Goal: Task Accomplishment & Management: Manage account settings

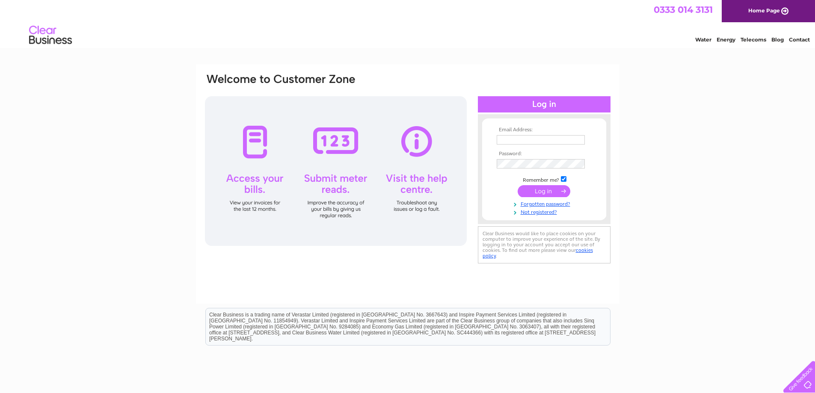
type input "[EMAIL_ADDRESS][PERSON_NAME][DOMAIN_NAME]"
click at [551, 189] on input "submit" at bounding box center [543, 191] width 53 height 12
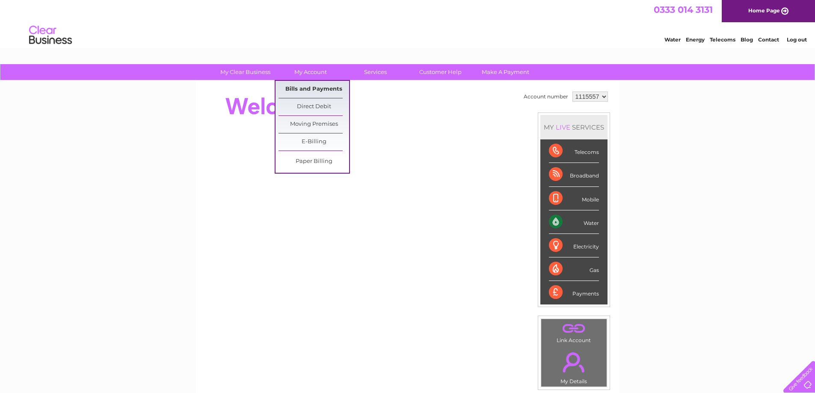
click at [309, 88] on link "Bills and Payments" at bounding box center [313, 89] width 71 height 17
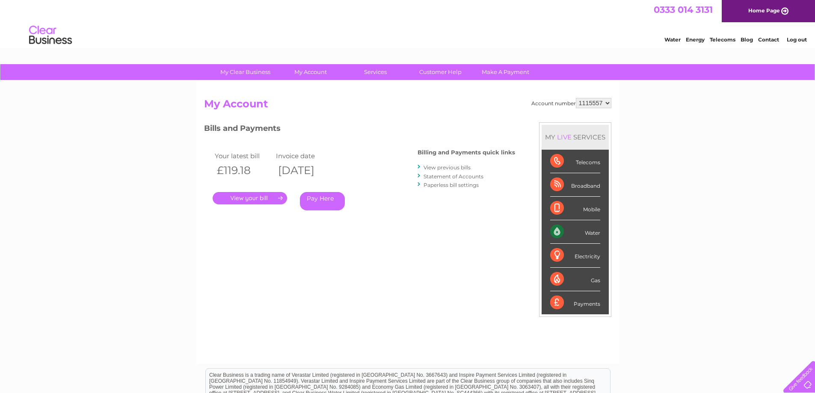
click at [434, 171] on link "View previous bills" at bounding box center [446, 167] width 47 height 6
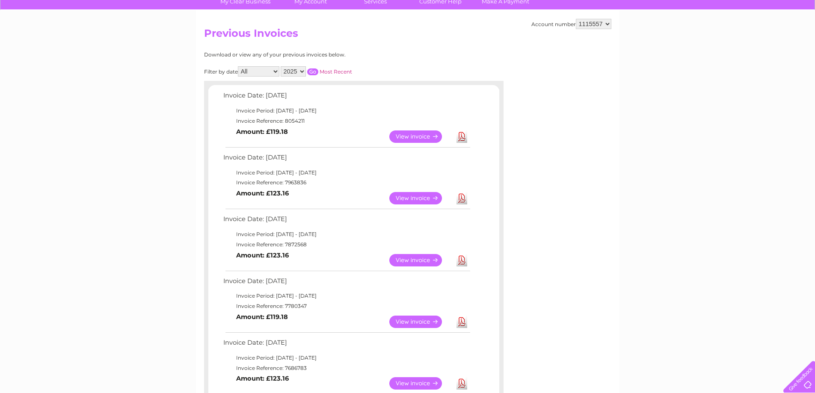
scroll to position [86, 0]
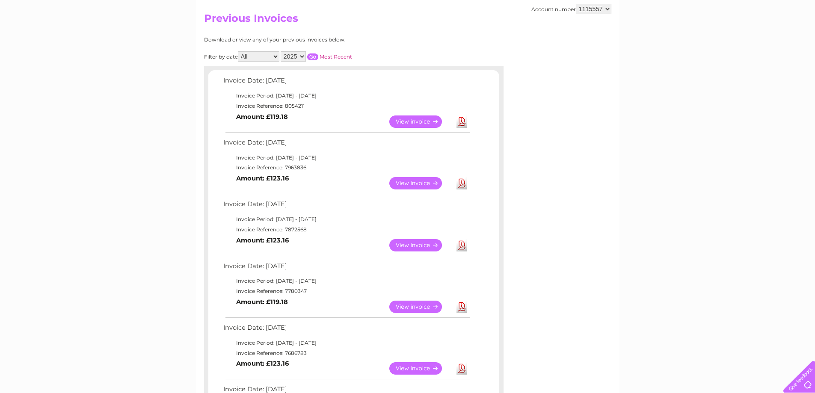
click at [411, 121] on link "View" at bounding box center [420, 121] width 63 height 12
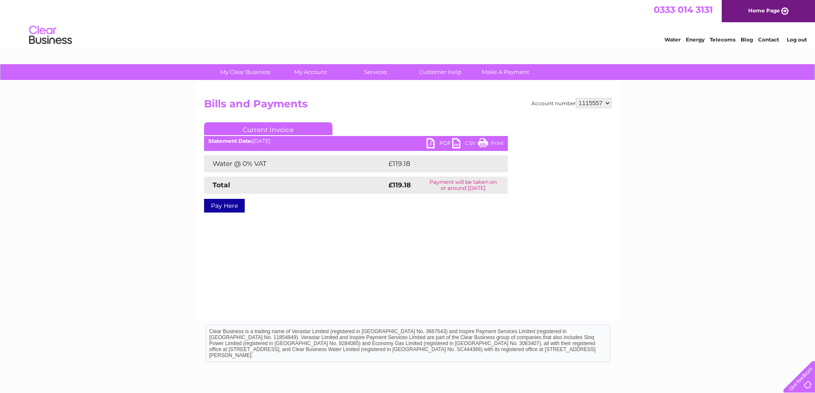
click at [443, 142] on link "PDF" at bounding box center [439, 144] width 26 height 12
click at [428, 144] on link "PDF" at bounding box center [439, 144] width 26 height 12
